Goal: Find contact information: Obtain details needed to contact an individual or organization

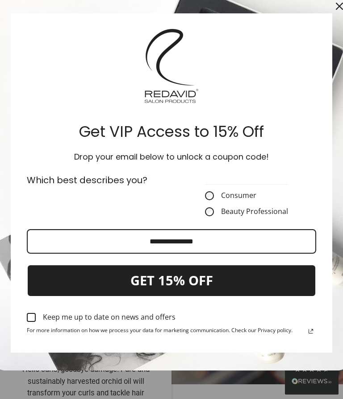
scroll to position [34, 0]
click at [337, 8] on div "Close" at bounding box center [339, 6] width 14 height 14
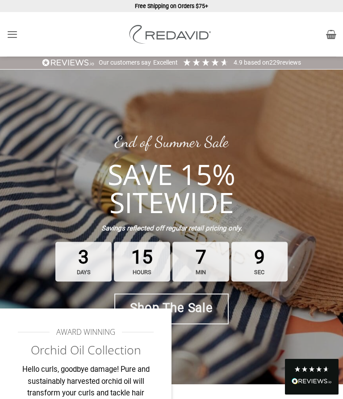
click at [8, 39] on icon "Menu" at bounding box center [12, 34] width 11 height 13
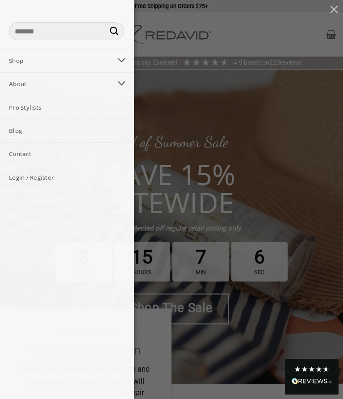
click at [74, 151] on link "Contact" at bounding box center [67, 154] width 134 height 23
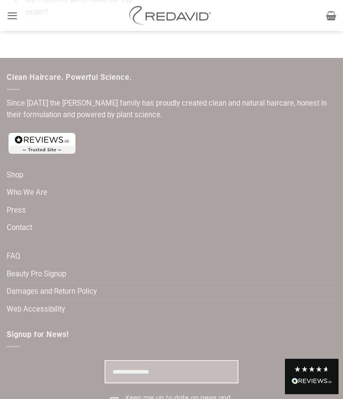
scroll to position [621, 0]
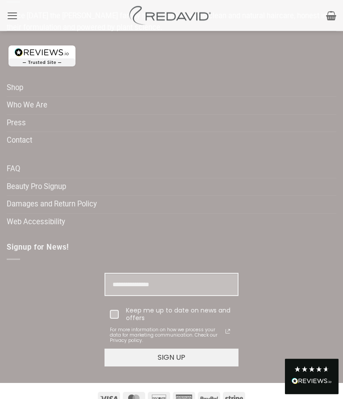
click at [23, 138] on link "Contact" at bounding box center [19, 140] width 25 height 17
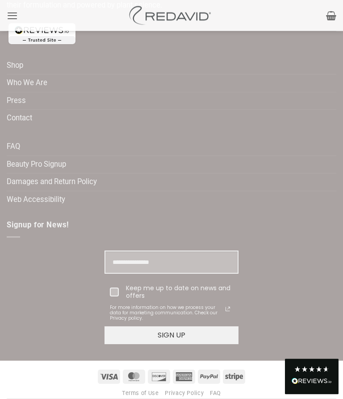
scroll to position [621, 0]
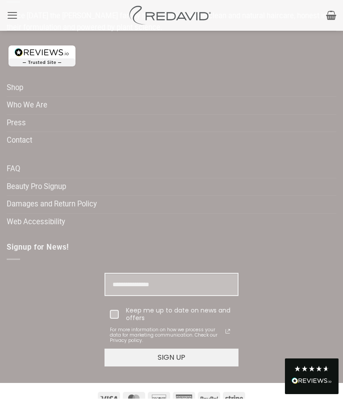
click at [56, 180] on link "Beauty Pro Signup" at bounding box center [36, 187] width 59 height 17
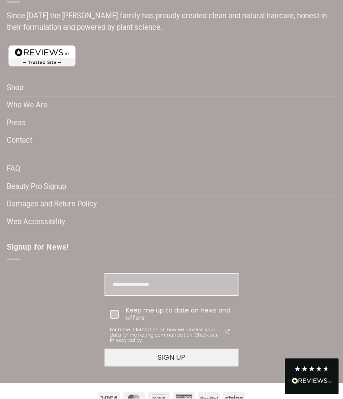
scroll to position [0, 0]
